Goal: Navigation & Orientation: Find specific page/section

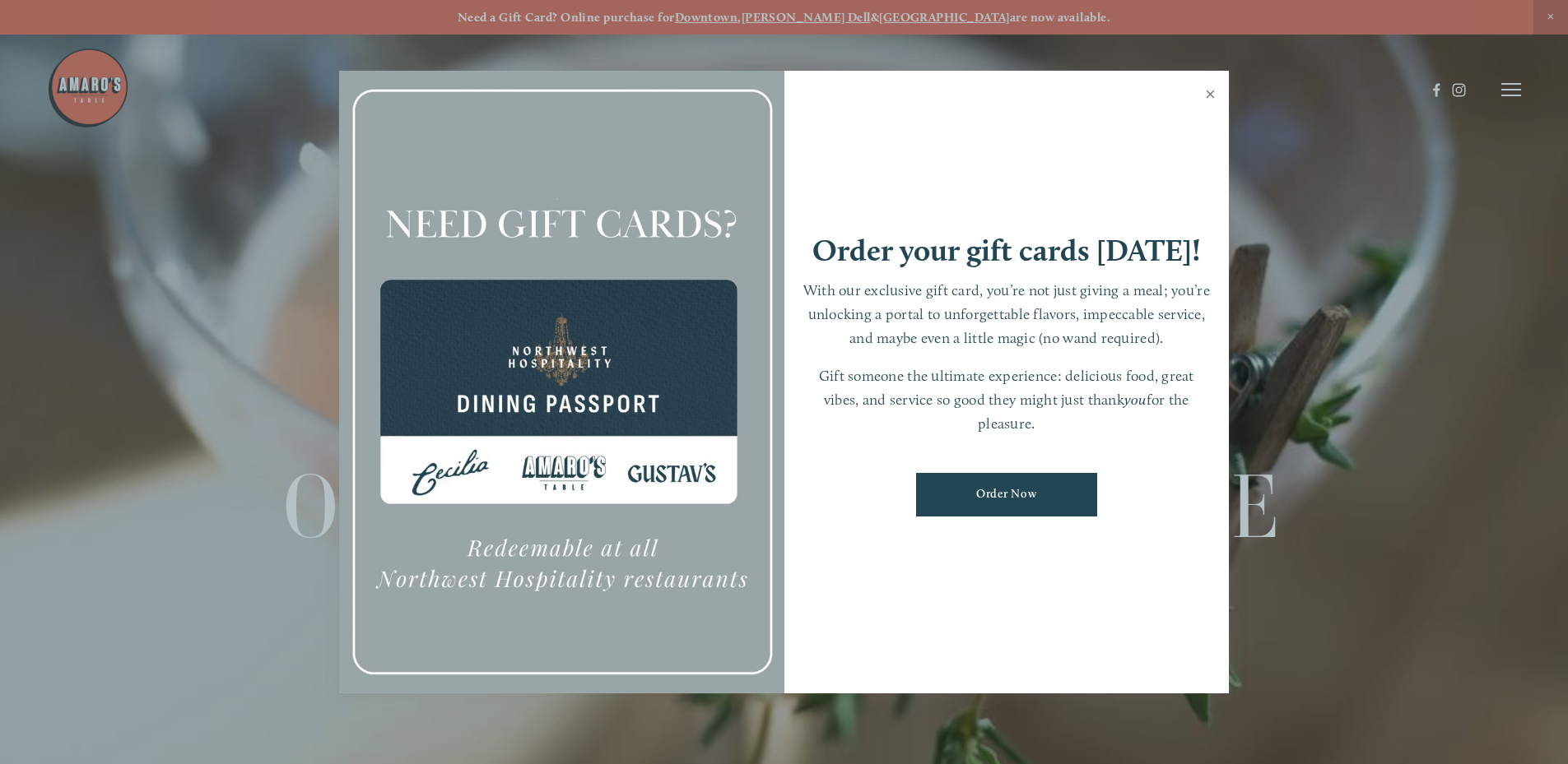
click at [1208, 94] on link "Close" at bounding box center [1210, 96] width 32 height 46
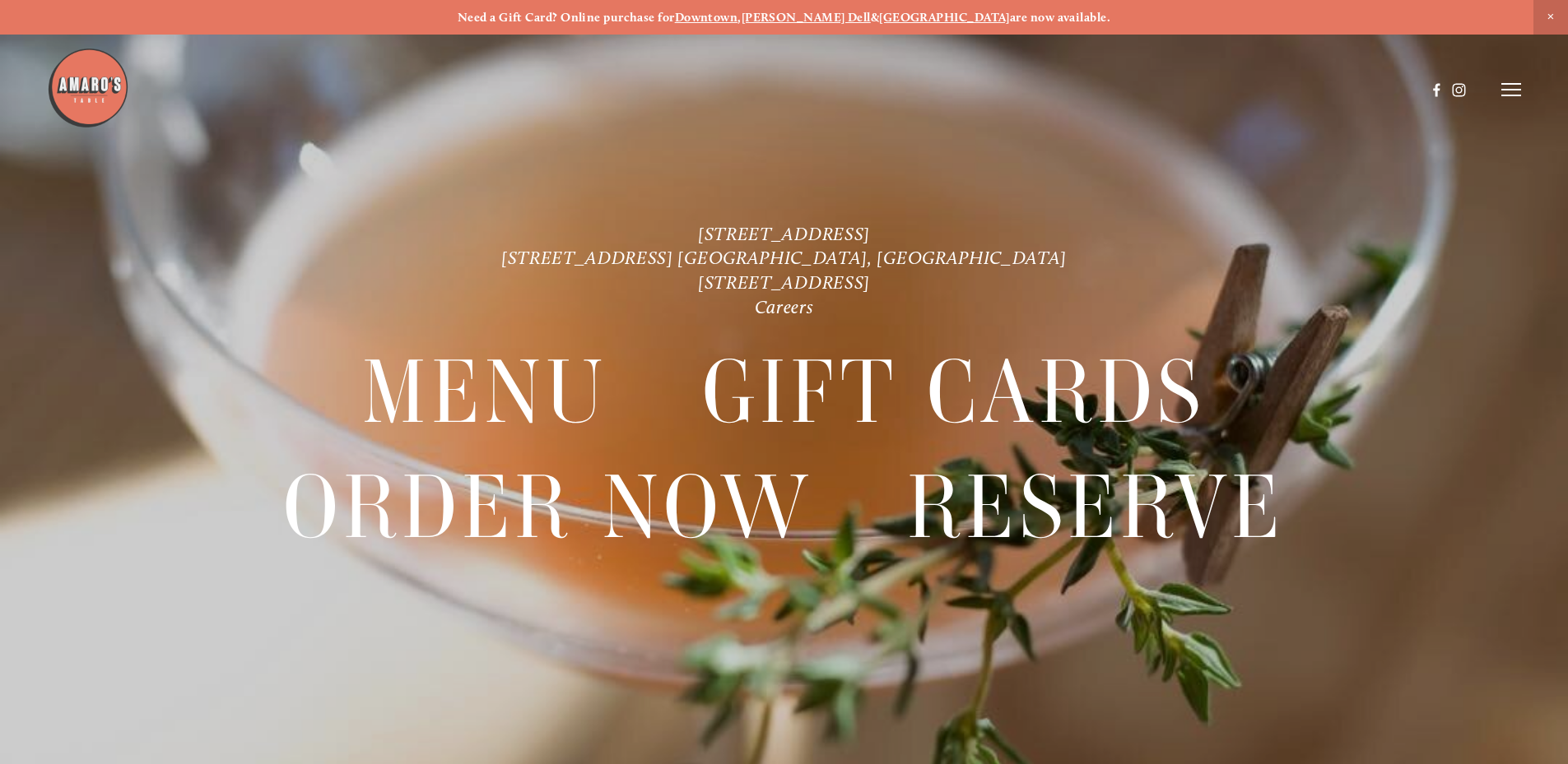
click at [82, 101] on img at bounding box center [87, 87] width 82 height 82
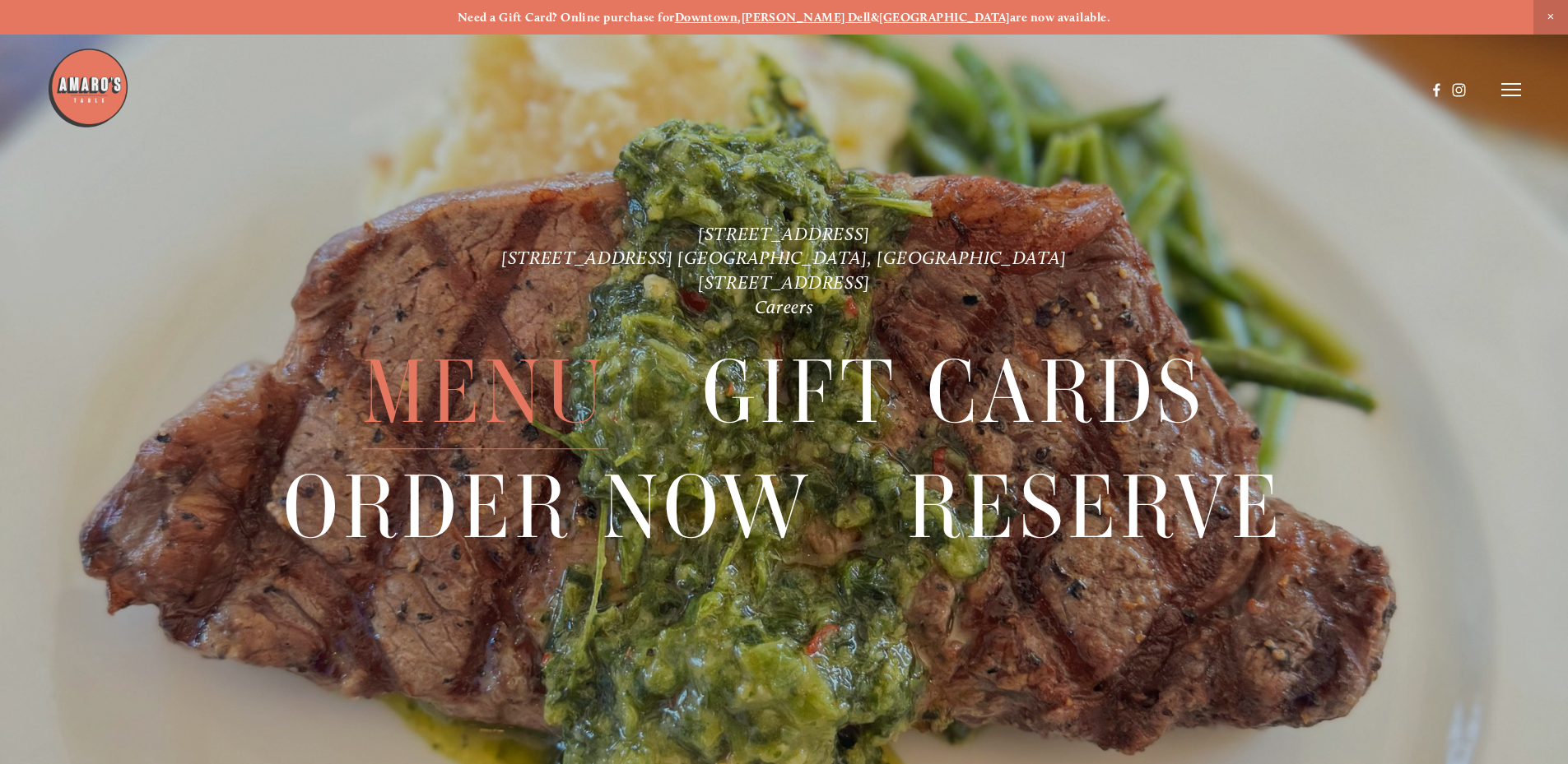
click at [484, 376] on span "Menu" at bounding box center [484, 393] width 245 height 114
